Goal: Transaction & Acquisition: Book appointment/travel/reservation

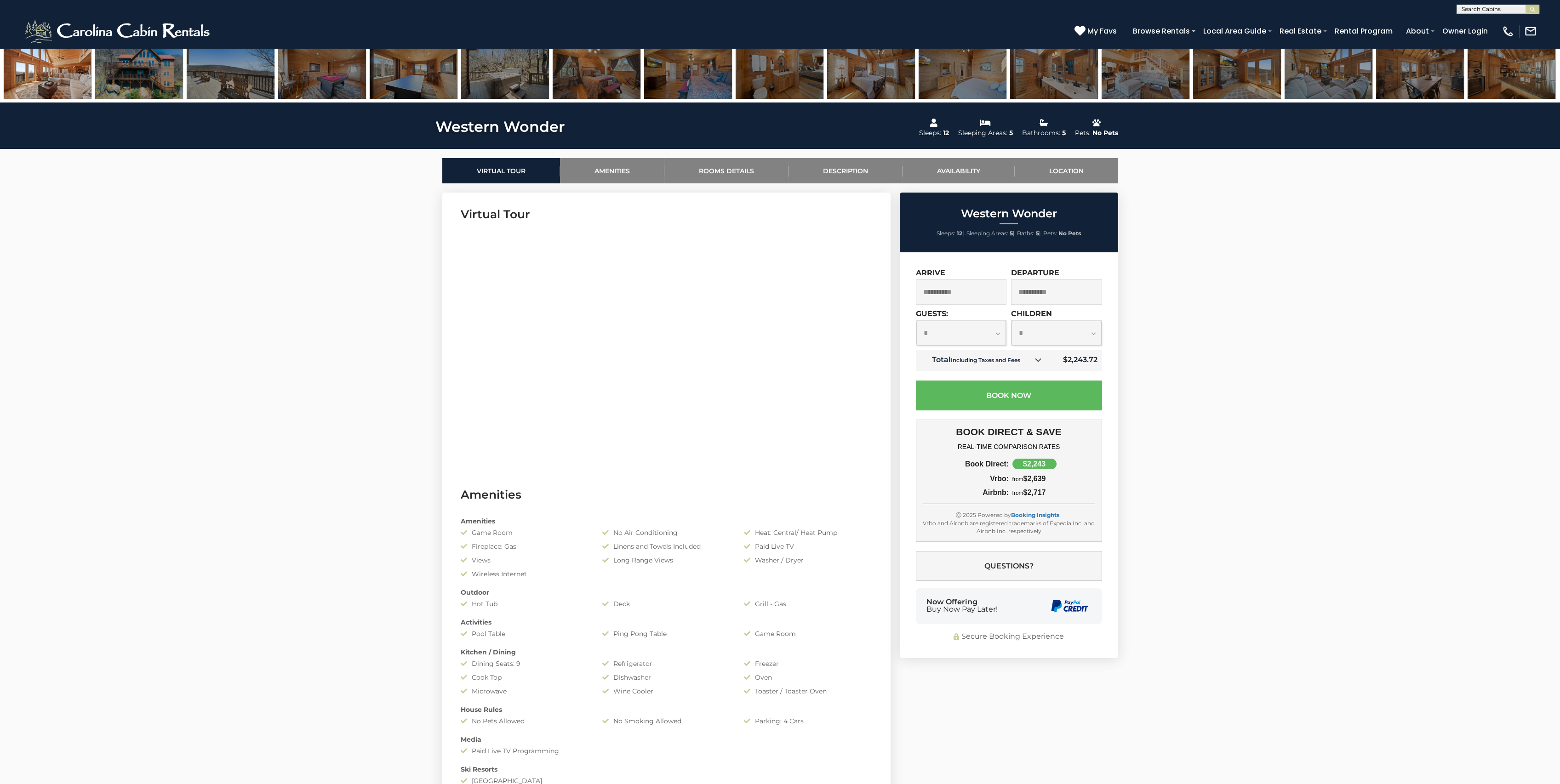
scroll to position [306, 0]
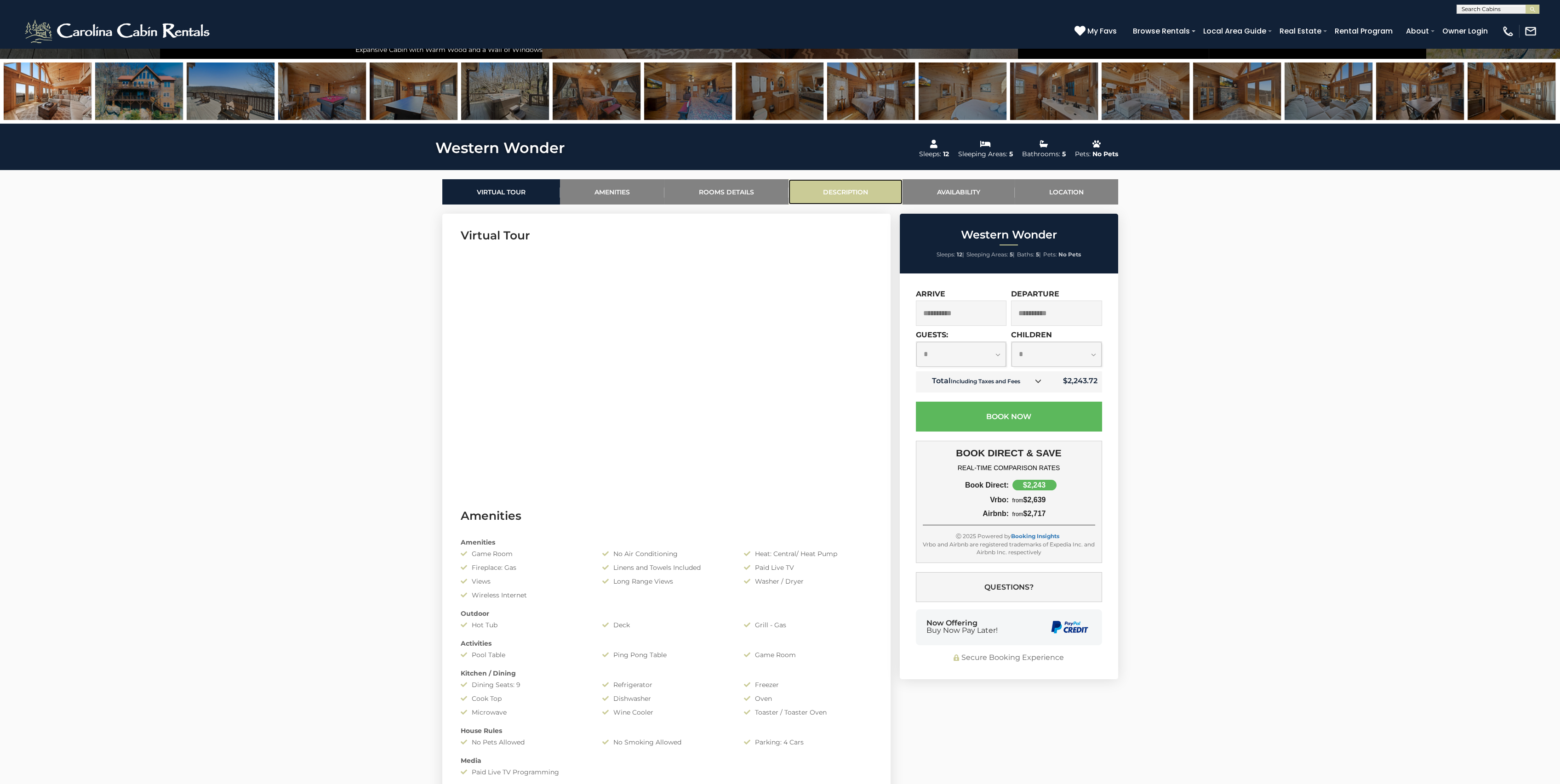
click at [853, 185] on link "Description" at bounding box center [846, 191] width 114 height 25
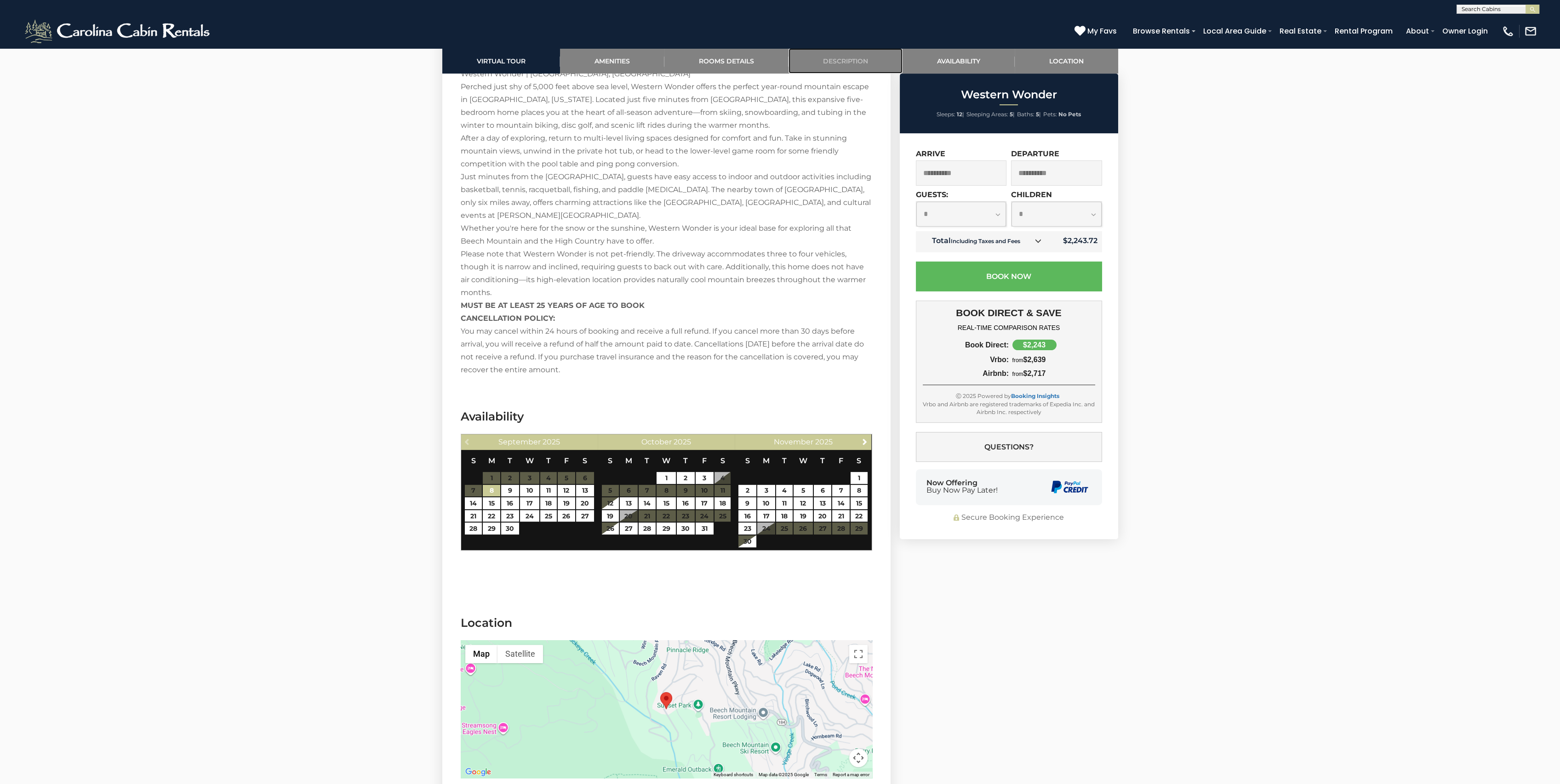
scroll to position [1414, 0]
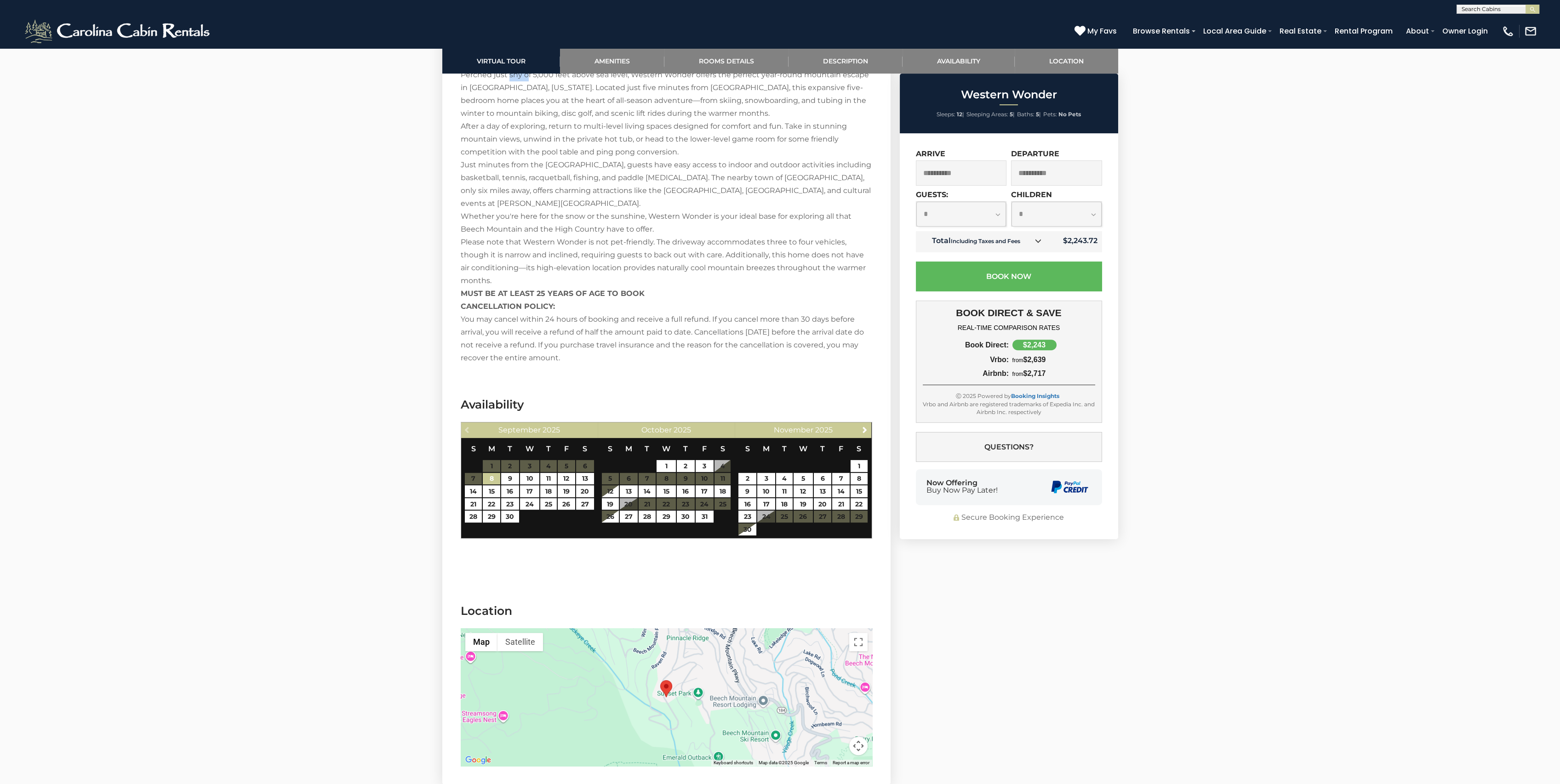
drag, startPoint x: 515, startPoint y: 127, endPoint x: 528, endPoint y: 121, distance: 14.3
click at [528, 121] on div "Western Wonder | Beech Mountain, NC Perched just shy of 5,000 feet above sea le…" at bounding box center [666, 210] width 411 height 309
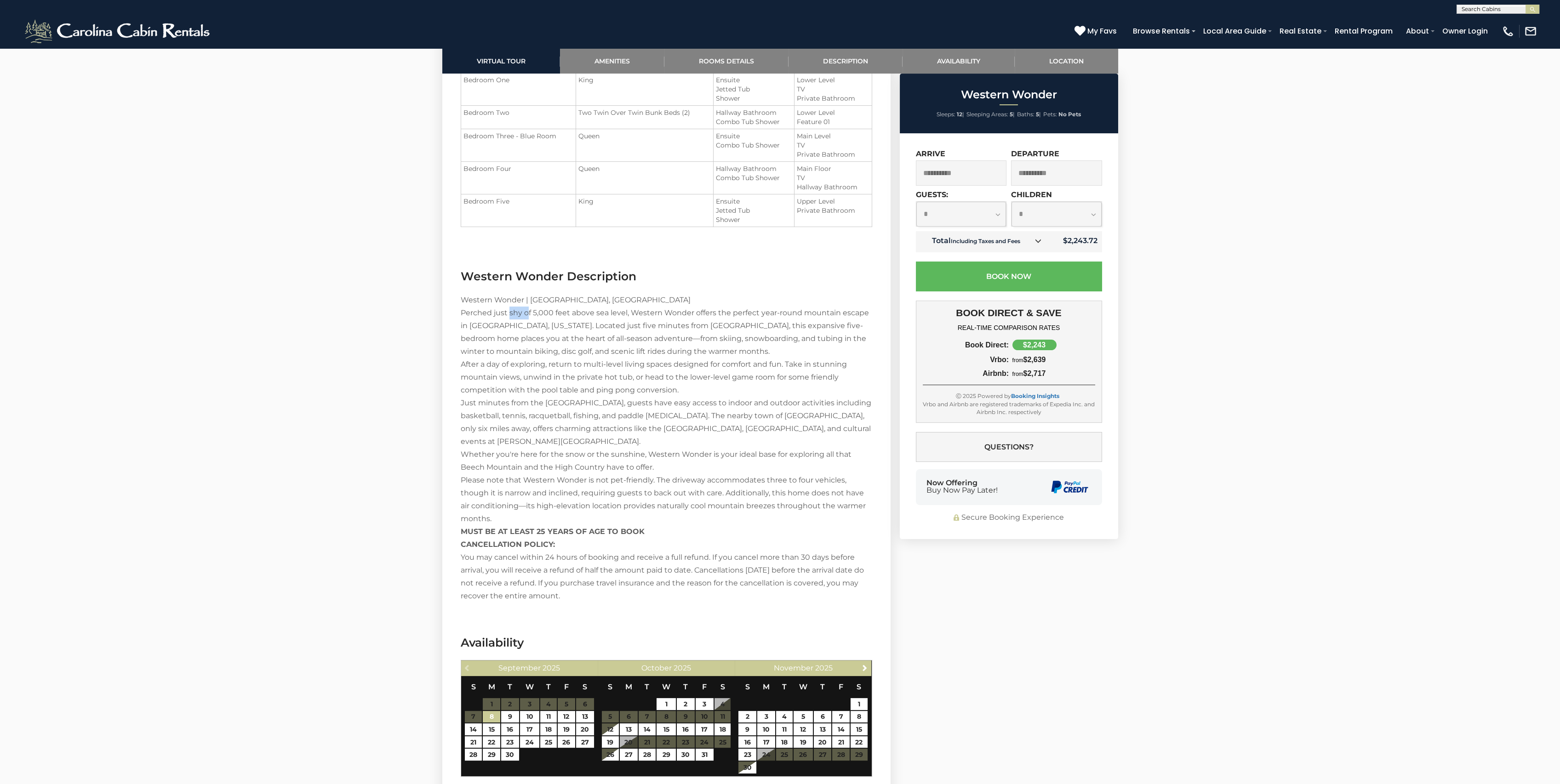
scroll to position [1108, 0]
